Goal: Task Accomplishment & Management: Manage account settings

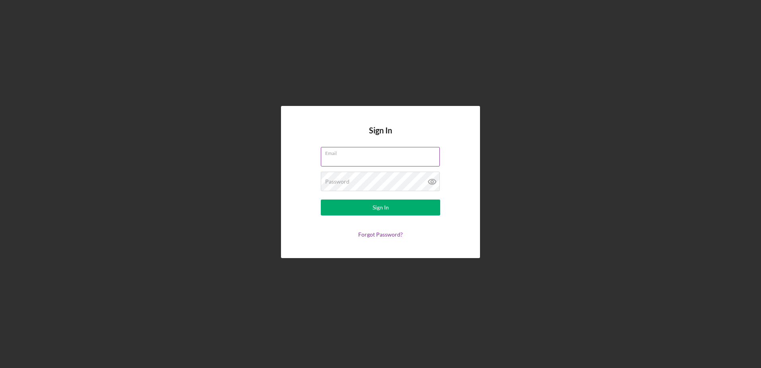
click at [341, 158] on input "Email" at bounding box center [380, 156] width 119 height 19
type input "[EMAIL_ADDRESS][DOMAIN_NAME]"
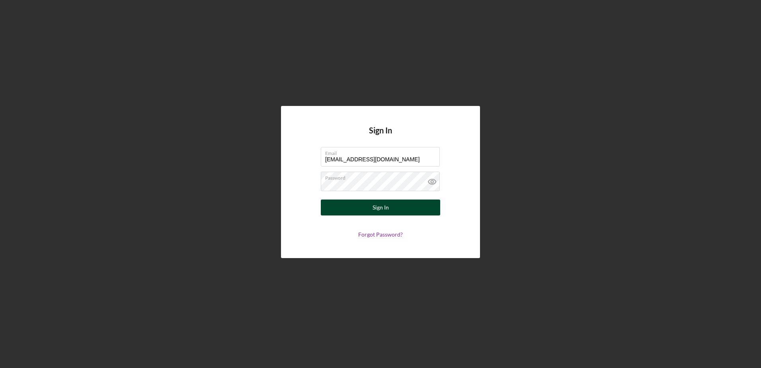
click at [388, 210] on div "Sign In" at bounding box center [380, 207] width 16 height 16
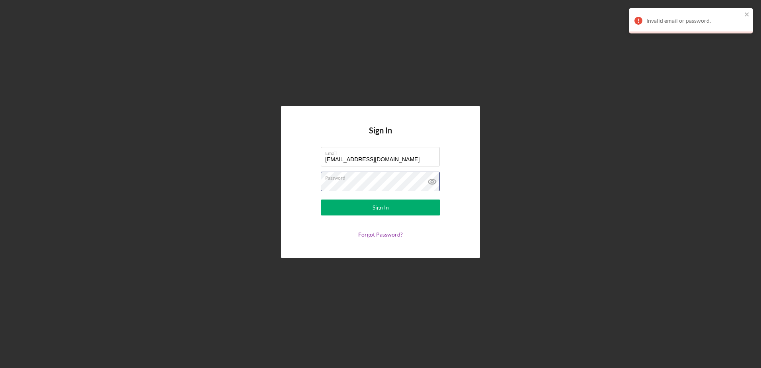
click at [316, 187] on form "Email [EMAIL_ADDRESS][DOMAIN_NAME] Password Sign In Forgot Password?" at bounding box center [380, 192] width 159 height 91
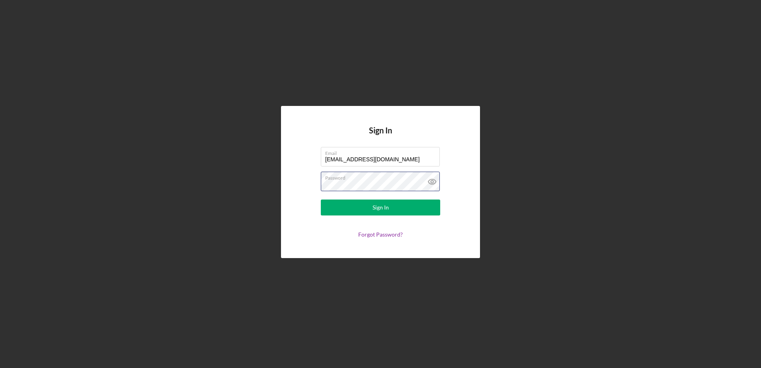
click at [321, 199] on button "Sign In" at bounding box center [380, 207] width 119 height 16
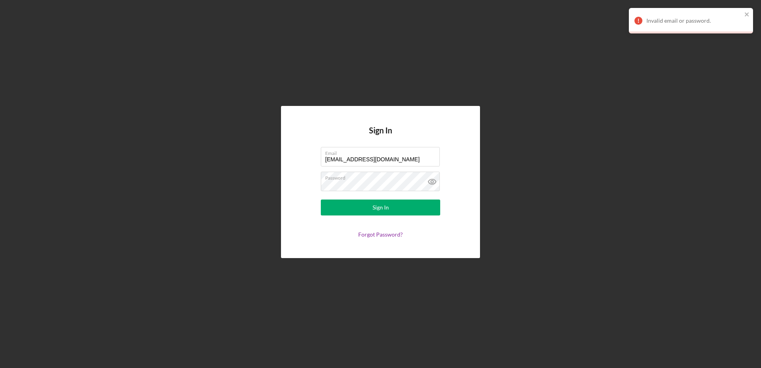
click at [365, 278] on div "Sign In Email [EMAIL_ADDRESS][DOMAIN_NAME] Password Sign In Forgot Password?" at bounding box center [380, 182] width 753 height 364
click at [304, 188] on form "Email [EMAIL_ADDRESS][DOMAIN_NAME] Password Sign In Forgot Password?" at bounding box center [380, 192] width 159 height 91
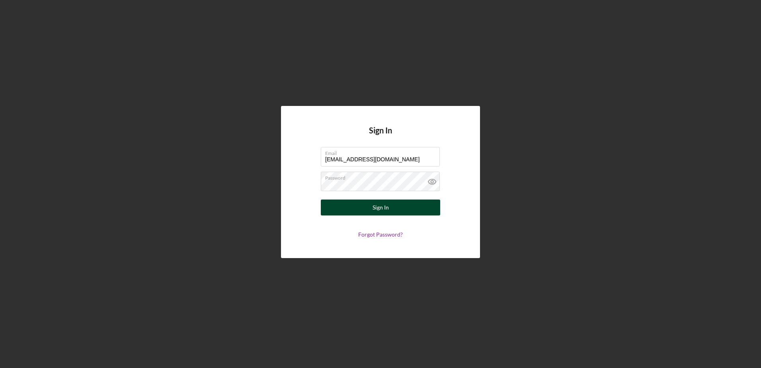
click at [384, 202] on div "Sign In" at bounding box center [380, 207] width 16 height 16
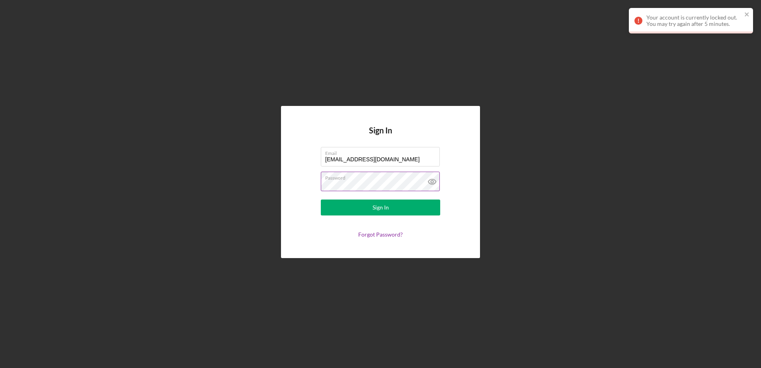
click at [433, 181] on icon at bounding box center [432, 182] width 20 height 20
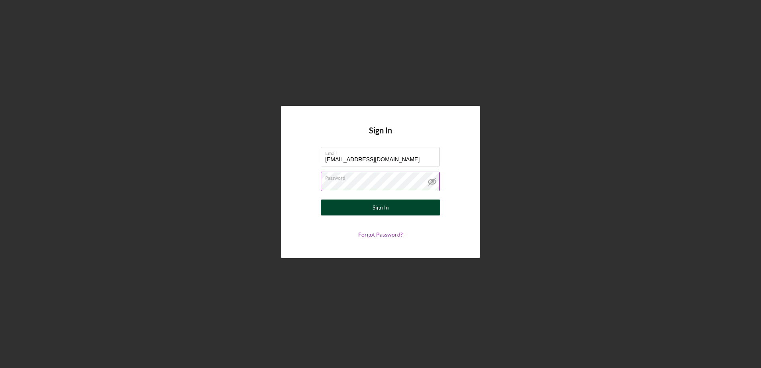
click at [391, 208] on button "Sign In" at bounding box center [380, 207] width 119 height 16
click at [383, 207] on div "Sign In" at bounding box center [380, 207] width 16 height 16
